Goal: Task Accomplishment & Management: Use online tool/utility

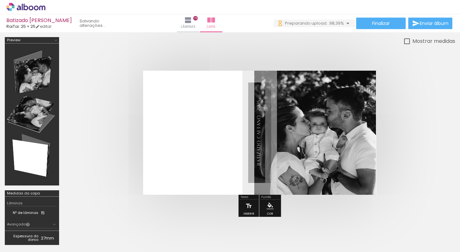
scroll to position [0, 1814]
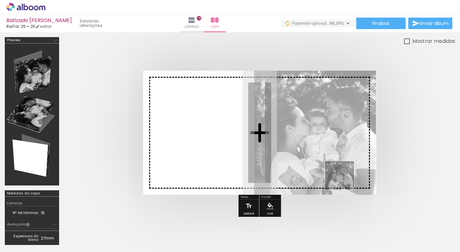
drag, startPoint x: 399, startPoint y: 229, endPoint x: 319, endPoint y: 160, distance: 105.4
click at [319, 160] on quentale-workspace at bounding box center [230, 126] width 460 height 252
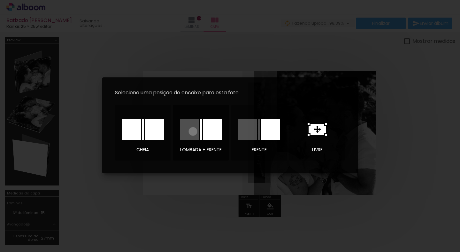
click at [193, 133] on div at bounding box center [189, 129] width 19 height 21
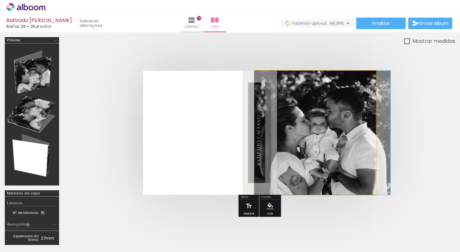
drag, startPoint x: 312, startPoint y: 138, endPoint x: 350, endPoint y: 138, distance: 38.7
drag, startPoint x: 344, startPoint y: 137, endPoint x: 345, endPoint y: 141, distance: 4.2
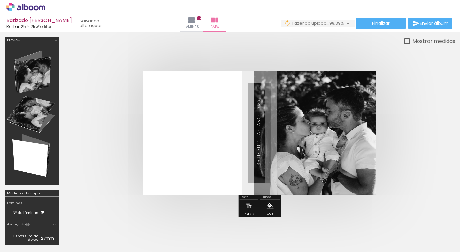
click at [439, 137] on div at bounding box center [260, 132] width 392 height 175
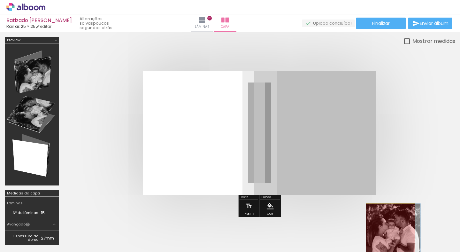
drag, startPoint x: 303, startPoint y: 145, endPoint x: 403, endPoint y: 238, distance: 135.7
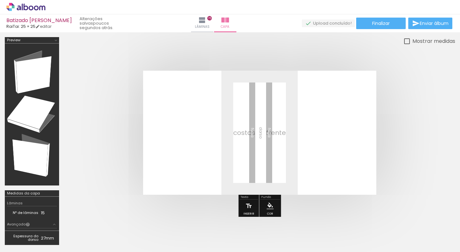
drag, startPoint x: 419, startPoint y: 231, endPoint x: 300, endPoint y: 142, distance: 148.7
click at [300, 142] on quentale-workspace at bounding box center [230, 126] width 460 height 252
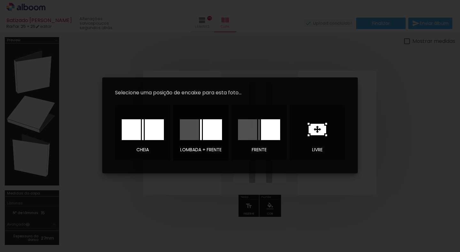
click at [212, 127] on div at bounding box center [212, 129] width 19 height 21
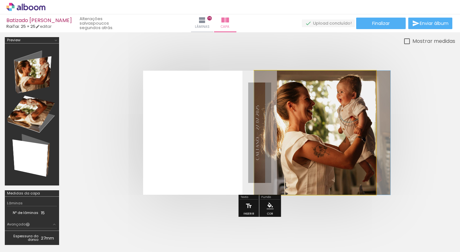
drag, startPoint x: 304, startPoint y: 141, endPoint x: 329, endPoint y: 141, distance: 24.6
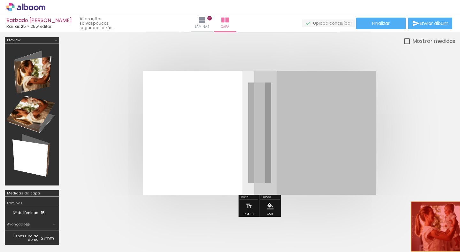
drag, startPoint x: 335, startPoint y: 131, endPoint x: 434, endPoint y: 232, distance: 141.3
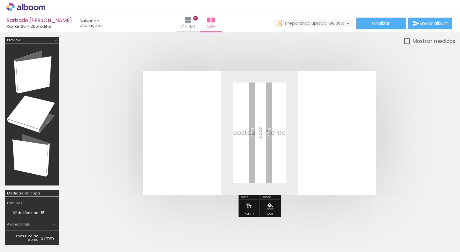
scroll to position [0, 1814]
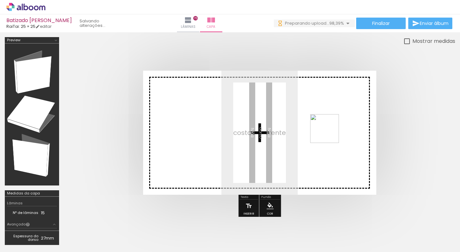
drag, startPoint x: 443, startPoint y: 233, endPoint x: 327, endPoint y: 132, distance: 152.9
click at [327, 132] on quentale-workspace at bounding box center [230, 126] width 460 height 252
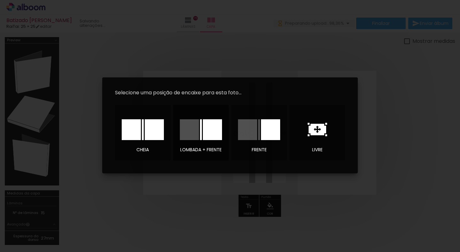
click at [214, 130] on div at bounding box center [212, 129] width 19 height 21
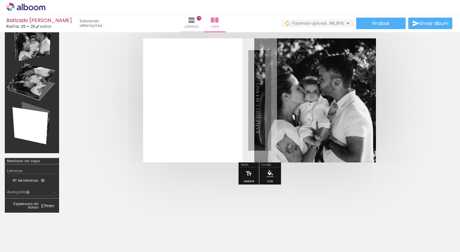
scroll to position [30, 0]
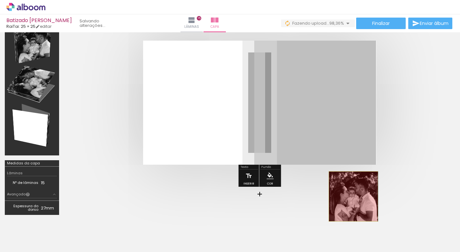
drag, startPoint x: 299, startPoint y: 114, endPoint x: 378, endPoint y: 227, distance: 138.2
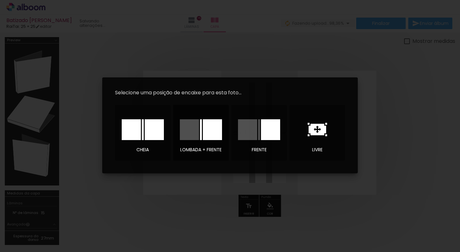
click at [210, 128] on div at bounding box center [212, 129] width 19 height 21
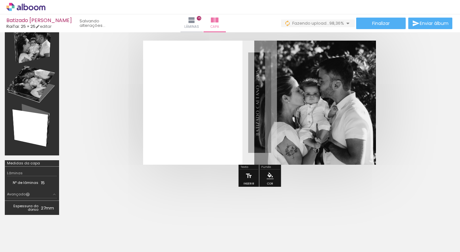
scroll to position [0, 1778]
click at [34, 83] on div at bounding box center [32, 84] width 50 height 137
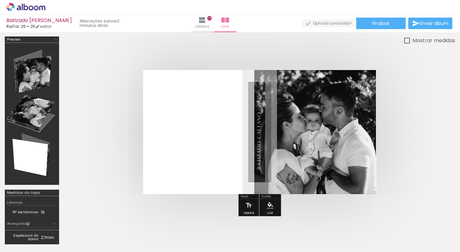
scroll to position [0, 1778]
click at [411, 112] on quentale-cover at bounding box center [260, 132] width 341 height 124
click at [438, 95] on div at bounding box center [260, 131] width 392 height 175
click at [433, 80] on div at bounding box center [260, 131] width 392 height 175
click at [388, 21] on span "Finalizar" at bounding box center [381, 23] width 18 height 4
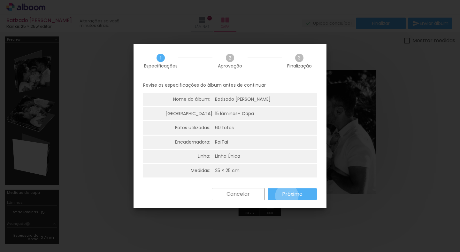
click at [0, 0] on slot "Próximo" at bounding box center [0, 0] width 0 height 0
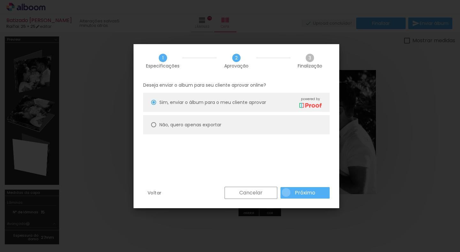
click at [286, 192] on paper-button "Próximo" at bounding box center [305, 193] width 49 height 12
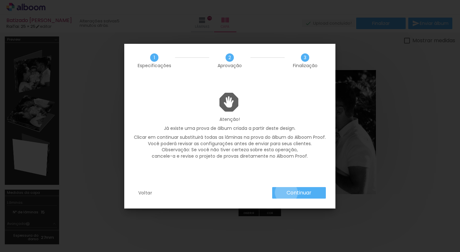
click at [0, 0] on slot "Continuar" at bounding box center [0, 0] width 0 height 0
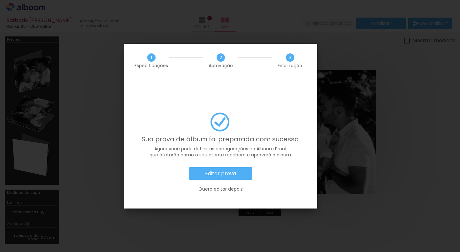
scroll to position [0, 1778]
click at [0, 0] on slot "Editar prova" at bounding box center [0, 0] width 0 height 0
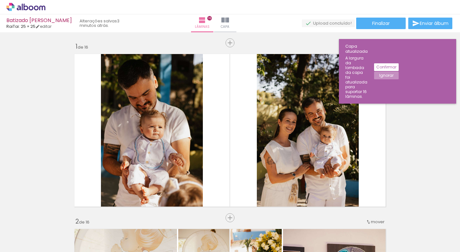
click at [196, 236] on quentale-workspace at bounding box center [230, 126] width 460 height 252
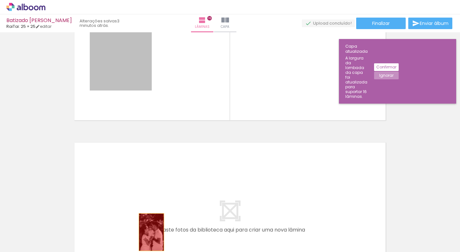
scroll to position [0, 8]
drag, startPoint x: 124, startPoint y: 61, endPoint x: 159, endPoint y: 248, distance: 189.6
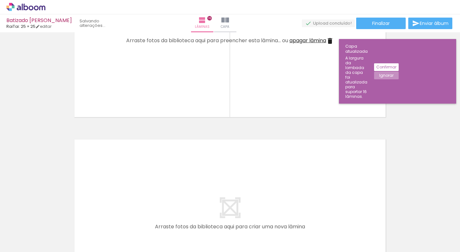
scroll to position [2583, 0]
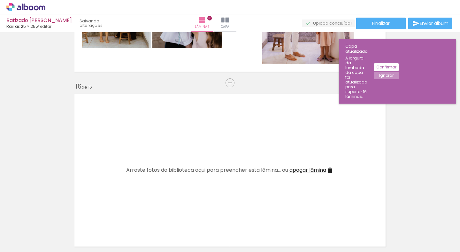
click at [326, 168] on span "apagar lâmina" at bounding box center [308, 169] width 37 height 7
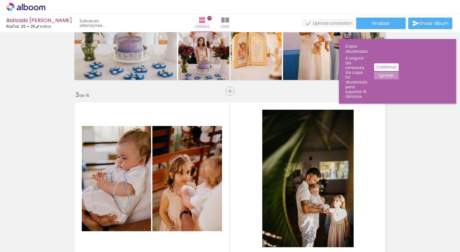
scroll to position [0, 0]
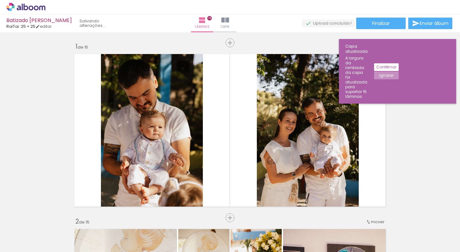
click at [0, 0] on slot "Confirmar" at bounding box center [0, 0] width 0 height 0
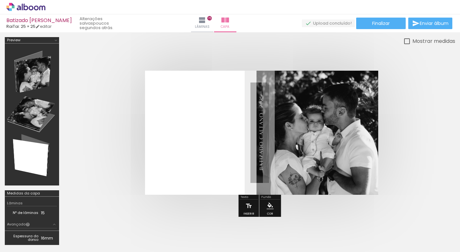
click at [327, 120] on quentale-photo at bounding box center [318, 133] width 122 height 124
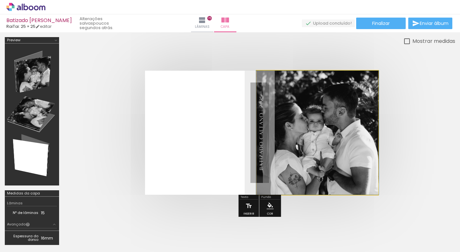
click at [372, 74] on quentale-photo at bounding box center [318, 133] width 122 height 124
drag, startPoint x: 371, startPoint y: 77, endPoint x: 361, endPoint y: 81, distance: 10.4
drag, startPoint x: 351, startPoint y: 130, endPoint x: 347, endPoint y: 129, distance: 4.2
drag, startPoint x: 333, startPoint y: 132, endPoint x: 333, endPoint y: 137, distance: 4.8
click at [333, 137] on div at bounding box center [316, 133] width 123 height 124
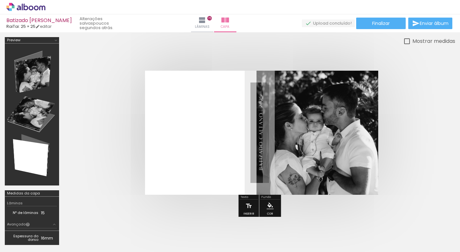
click at [395, 139] on quentale-cover at bounding box center [260, 133] width 341 height 124
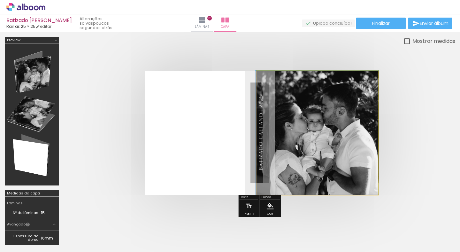
click at [355, 158] on quentale-photo at bounding box center [318, 133] width 122 height 124
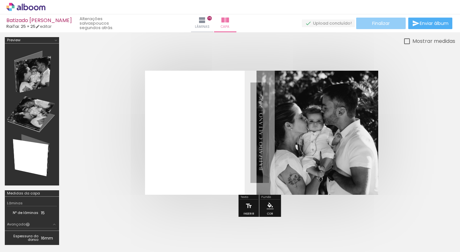
click at [382, 25] on span "Finalizar" at bounding box center [381, 23] width 18 height 4
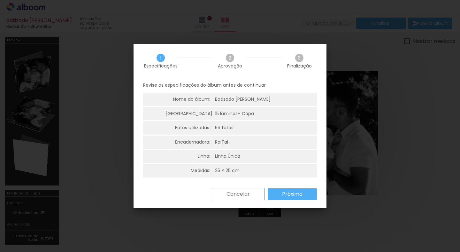
click at [0, 0] on slot "Próximo" at bounding box center [0, 0] width 0 height 0
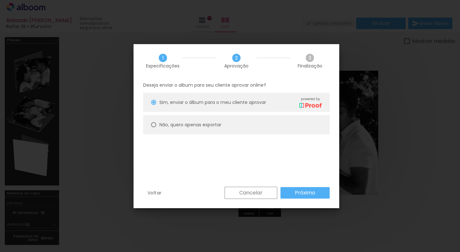
click at [0, 0] on slot "Próximo" at bounding box center [0, 0] width 0 height 0
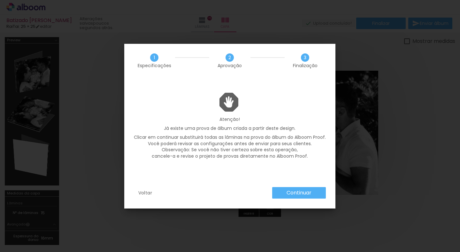
click at [292, 188] on paper-button "Continuar" at bounding box center [299, 193] width 54 height 12
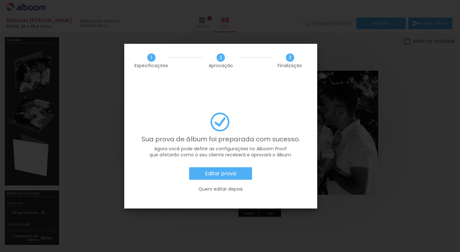
click at [242, 167] on paper-button "Editar prova" at bounding box center [220, 173] width 63 height 13
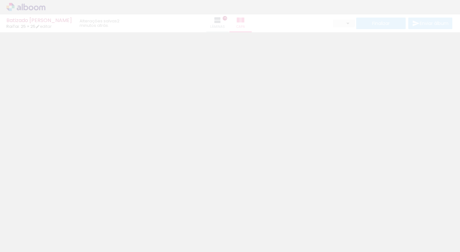
type input "0"
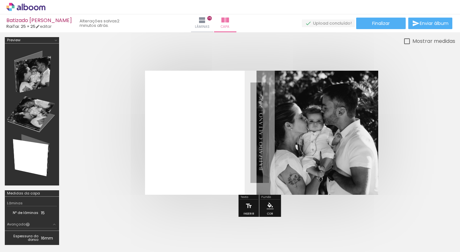
click at [291, 144] on quentale-photo at bounding box center [318, 133] width 122 height 124
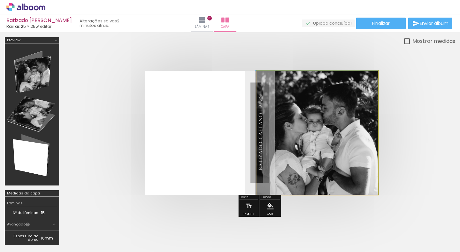
drag, startPoint x: 291, startPoint y: 144, endPoint x: 265, endPoint y: 146, distance: 26.3
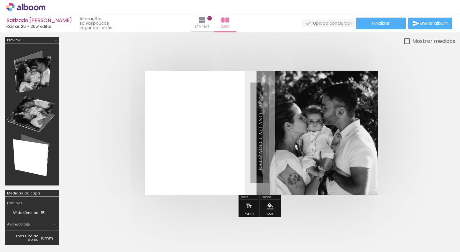
scroll to position [0, 1778]
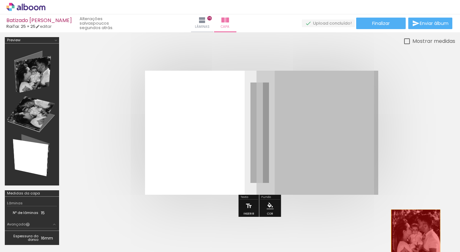
drag, startPoint x: 317, startPoint y: 132, endPoint x: 416, endPoint y: 236, distance: 143.4
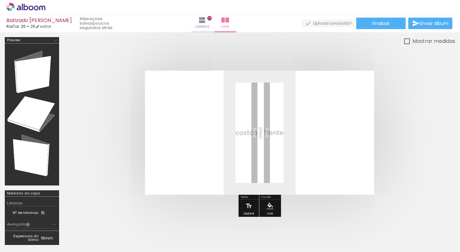
drag, startPoint x: 437, startPoint y: 236, endPoint x: 312, endPoint y: 134, distance: 161.4
click at [312, 134] on quentale-workspace at bounding box center [230, 126] width 460 height 252
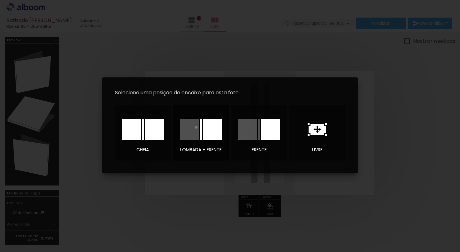
click at [196, 128] on div at bounding box center [189, 129] width 19 height 21
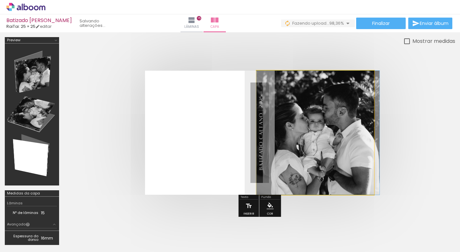
drag, startPoint x: 320, startPoint y: 158, endPoint x: 351, endPoint y: 158, distance: 31.3
drag, startPoint x: 329, startPoint y: 150, endPoint x: 346, endPoint y: 150, distance: 17.6
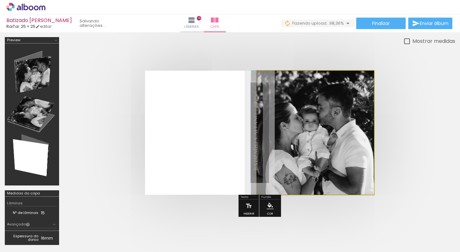
drag, startPoint x: 332, startPoint y: 129, endPoint x: 317, endPoint y: 133, distance: 15.6
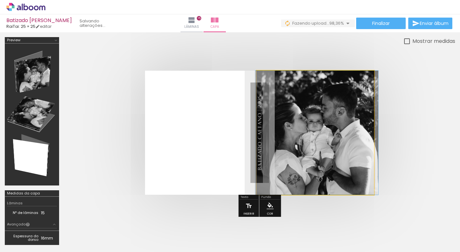
drag, startPoint x: 306, startPoint y: 133, endPoint x: 310, endPoint y: 134, distance: 4.2
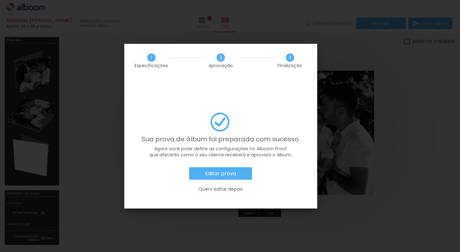
scroll to position [0, 1778]
click at [0, 0] on slot "Editar prova" at bounding box center [0, 0] width 0 height 0
